Goal: Transaction & Acquisition: Download file/media

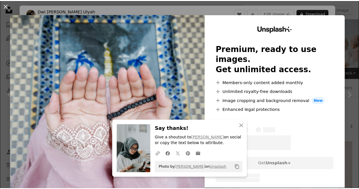
scroll to position [398, 0]
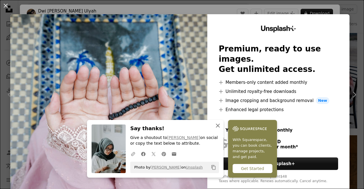
click at [216, 125] on icon "button" at bounding box center [218, 126] width 4 height 4
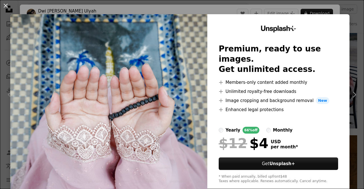
click at [156, 106] on img at bounding box center [108, 104] width 197 height 181
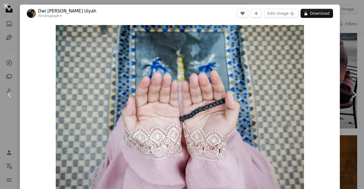
click at [6, 7] on button "An X shape" at bounding box center [5, 5] width 7 height 7
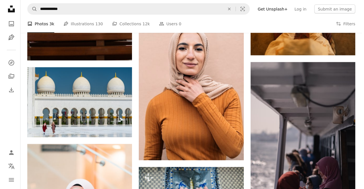
scroll to position [543, 0]
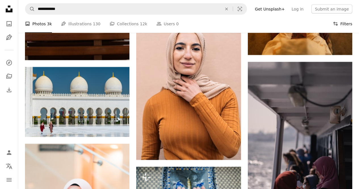
click at [338, 22] on icon "Filters" at bounding box center [335, 23] width 5 height 5
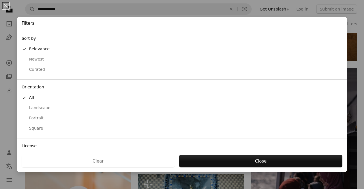
scroll to position [36, 0]
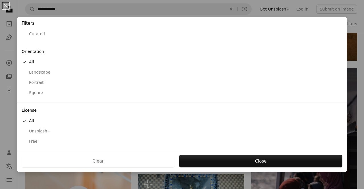
click at [34, 141] on div "Free" at bounding box center [182, 142] width 320 height 6
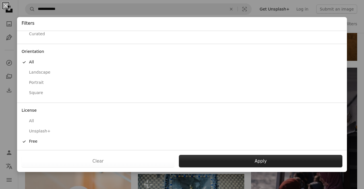
click at [243, 160] on button "Apply" at bounding box center [260, 161] width 163 height 12
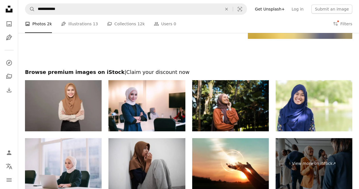
scroll to position [937, 0]
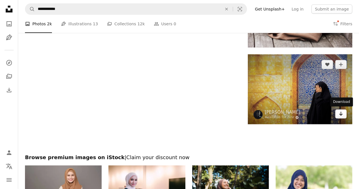
click at [338, 113] on link "Arrow pointing down" at bounding box center [340, 113] width 11 height 9
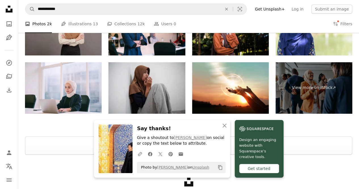
scroll to position [1128, 0]
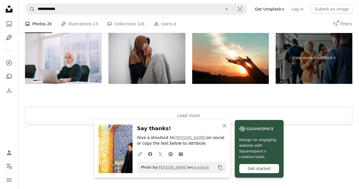
click at [314, 129] on div "Unsplash logo Make something awesome" at bounding box center [188, 158] width 341 height 66
click at [329, 147] on div "Unsplash logo Make something awesome" at bounding box center [188, 158] width 341 height 66
click at [189, 112] on button "Load more" at bounding box center [188, 116] width 327 height 18
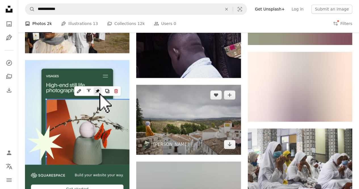
scroll to position [1353, 0]
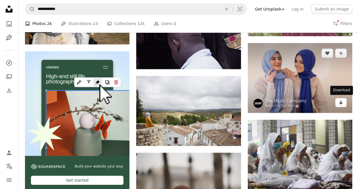
click at [340, 104] on icon "Arrow pointing down" at bounding box center [341, 102] width 5 height 7
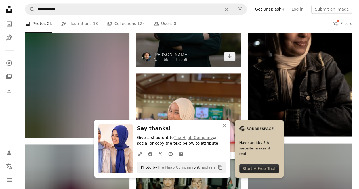
scroll to position [1608, 0]
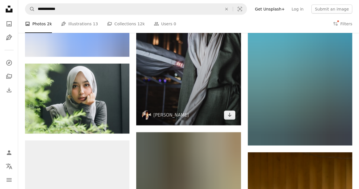
scroll to position [9532, 0]
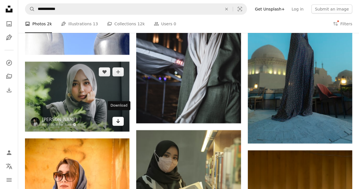
click at [116, 117] on link "Arrow pointing down" at bounding box center [117, 121] width 11 height 9
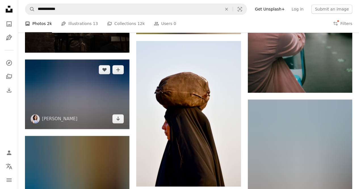
scroll to position [9930, 0]
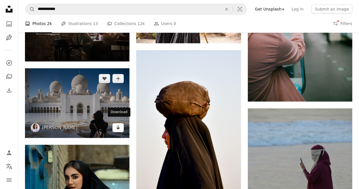
click at [117, 124] on icon "Arrow pointing down" at bounding box center [118, 127] width 5 height 7
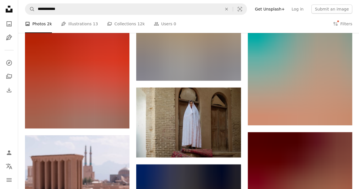
scroll to position [15042, 0]
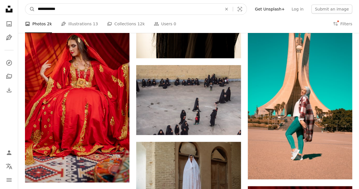
click at [72, 8] on input "**********" at bounding box center [127, 9] width 185 height 11
type input "*"
type input "******"
click at [25, 4] on button "A magnifying glass" at bounding box center [30, 9] width 10 height 11
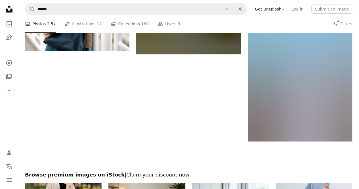
scroll to position [994, 0]
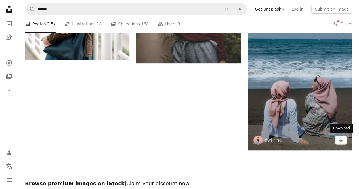
click at [341, 140] on icon "Download" at bounding box center [341, 140] width 4 height 4
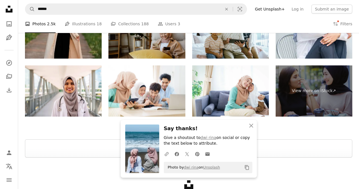
scroll to position [1193, 0]
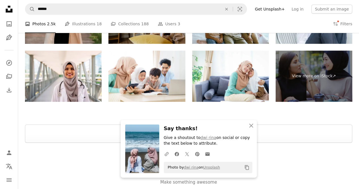
click at [312, 148] on div "Unsplash logo Make something awesome" at bounding box center [188, 176] width 341 height 66
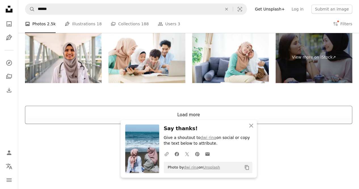
click at [251, 112] on button "Load more" at bounding box center [188, 115] width 327 height 18
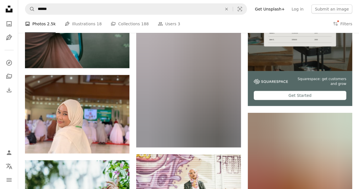
scroll to position [3026, 0]
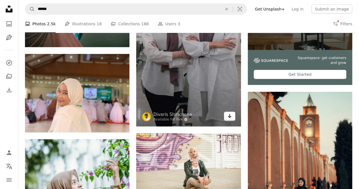
click at [231, 114] on icon "Arrow pointing down" at bounding box center [229, 115] width 5 height 7
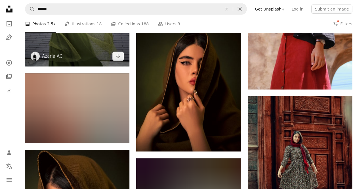
scroll to position [3935, 0]
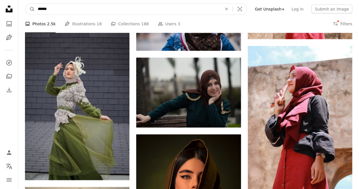
drag, startPoint x: 63, startPoint y: 7, endPoint x: 0, endPoint y: 13, distance: 63.6
type input "**********"
click at [25, 4] on button "A magnifying glass" at bounding box center [30, 9] width 10 height 11
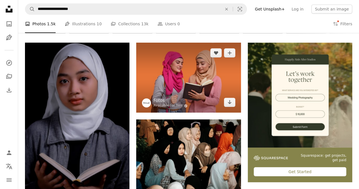
scroll to position [85, 0]
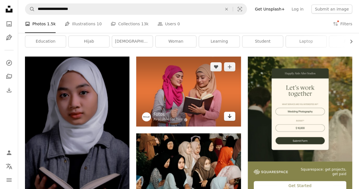
click at [227, 116] on link "Arrow pointing down" at bounding box center [229, 116] width 11 height 9
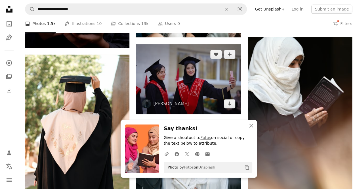
scroll to position [284, 0]
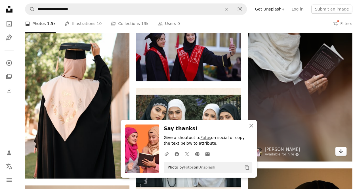
click at [341, 150] on icon "Download" at bounding box center [341, 151] width 4 height 4
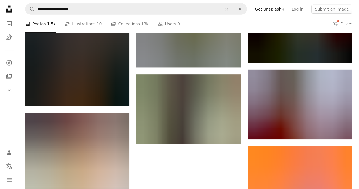
scroll to position [738, 0]
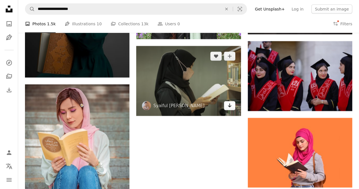
click at [230, 104] on icon "Arrow pointing down" at bounding box center [229, 105] width 5 height 7
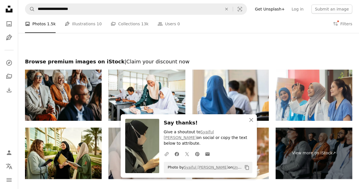
scroll to position [966, 0]
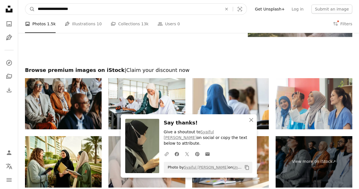
drag, startPoint x: 53, startPoint y: 9, endPoint x: 0, endPoint y: 11, distance: 52.8
type input "**********"
click at [25, 4] on button "A magnifying glass" at bounding box center [30, 9] width 10 height 11
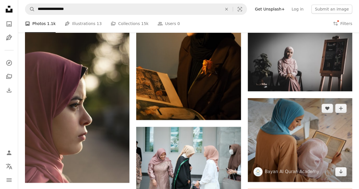
scroll to position [284, 0]
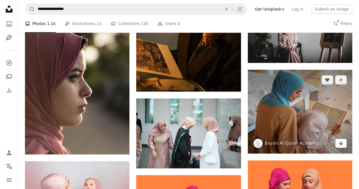
click at [339, 141] on icon "Arrow pointing down" at bounding box center [341, 142] width 5 height 7
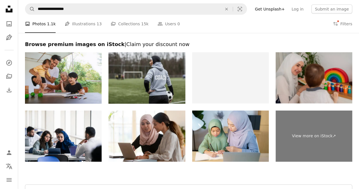
scroll to position [880, 0]
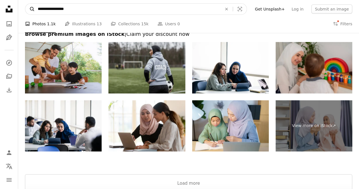
drag, startPoint x: 47, startPoint y: 9, endPoint x: 30, endPoint y: 10, distance: 17.1
click at [30, 10] on form "**********" at bounding box center [136, 8] width 222 height 11
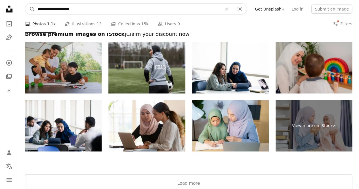
type input "**********"
click at [25, 4] on button "A magnifying glass" at bounding box center [30, 9] width 10 height 11
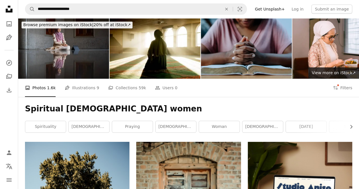
click at [68, 65] on img at bounding box center [63, 48] width 91 height 60
